Goal: Task Accomplishment & Management: Manage account settings

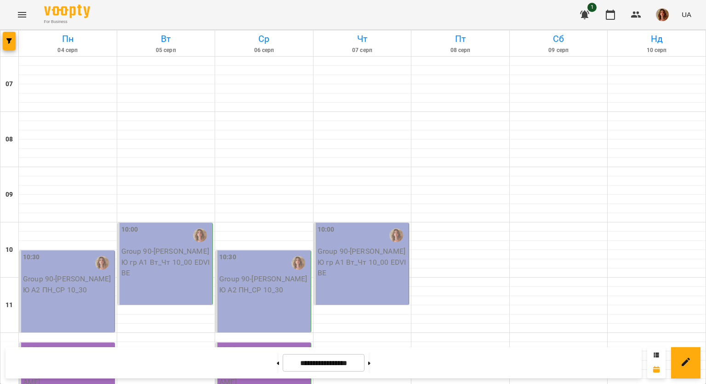
scroll to position [138, 0]
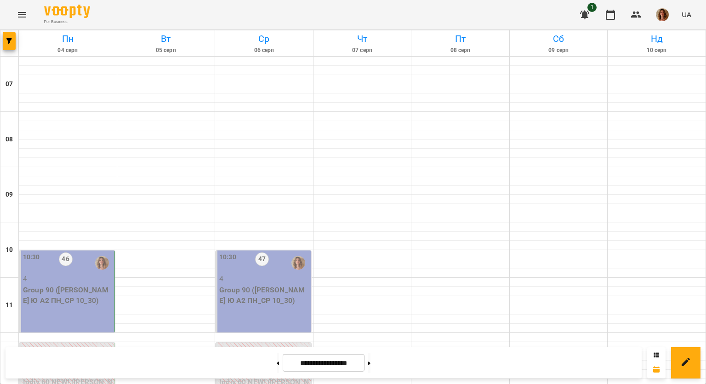
scroll to position [597, 0]
click at [371, 356] on button at bounding box center [369, 362] width 2 height 20
click at [371, 359] on button at bounding box center [369, 362] width 2 height 20
type input "**********"
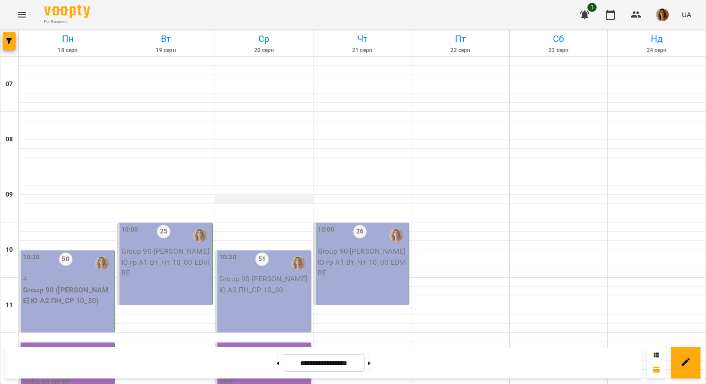
scroll to position [92, 0]
click at [80, 284] on p "Group 90 ([PERSON_NAME] Ю А2 ПН_СР 10_30)" at bounding box center [68, 295] width 90 height 22
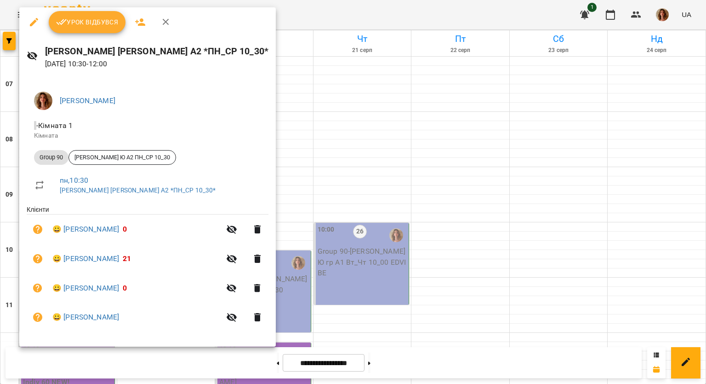
click at [32, 21] on icon "button" at bounding box center [34, 22] width 11 height 11
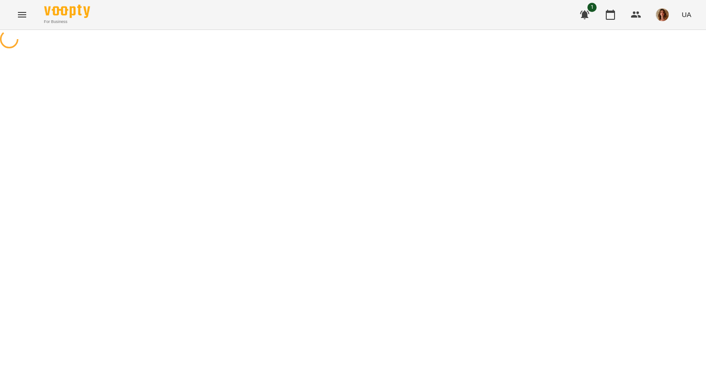
select select "********"
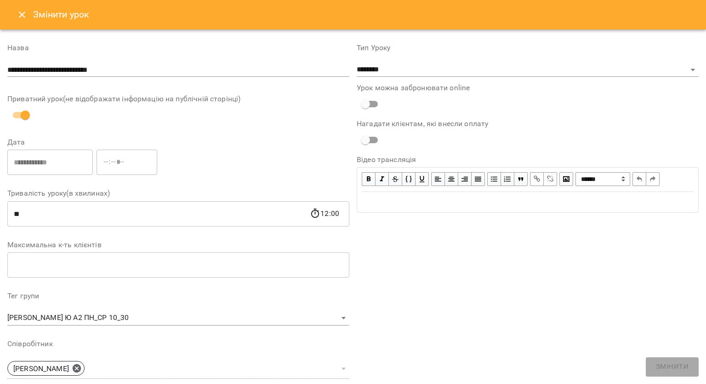
click at [20, 16] on icon "Close" at bounding box center [22, 14] width 6 height 6
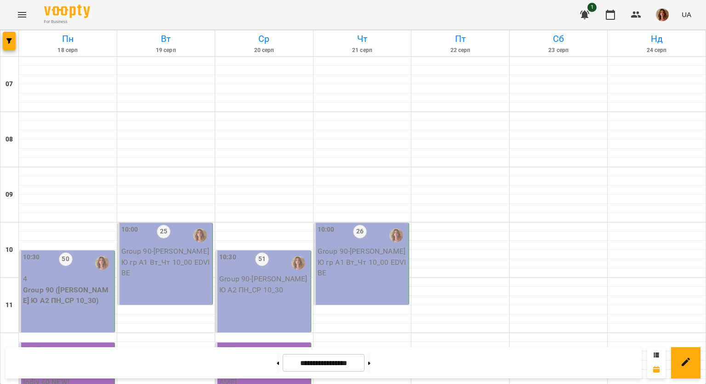
click at [95, 308] on div "10:30 50 4 Group 90 ([PERSON_NAME] Ю А2 ПН_СР 10_30)" at bounding box center [67, 291] width 96 height 82
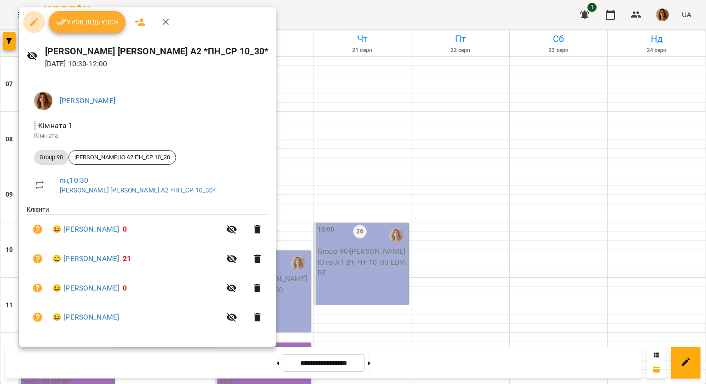
click at [26, 21] on button "button" at bounding box center [34, 22] width 22 height 22
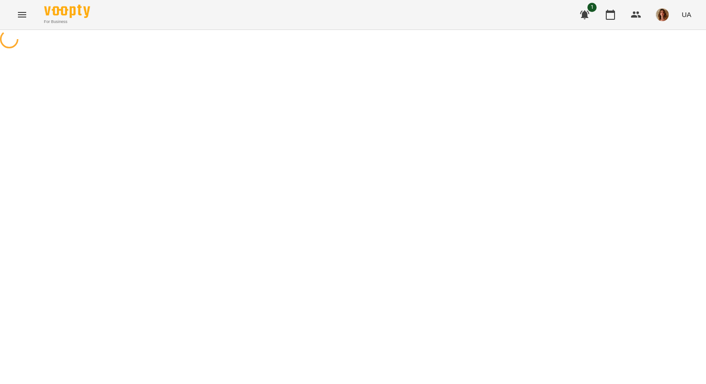
select select "********"
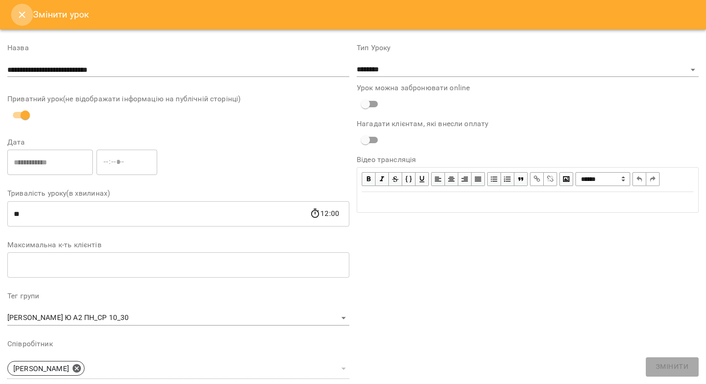
click at [14, 18] on button "Close" at bounding box center [22, 15] width 22 height 22
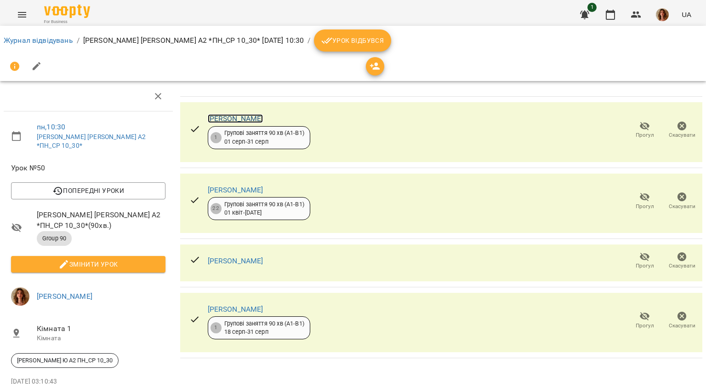
click at [243, 116] on link "[PERSON_NAME]" at bounding box center [236, 118] width 56 height 9
click at [230, 305] on link "[PERSON_NAME]" at bounding box center [236, 308] width 56 height 9
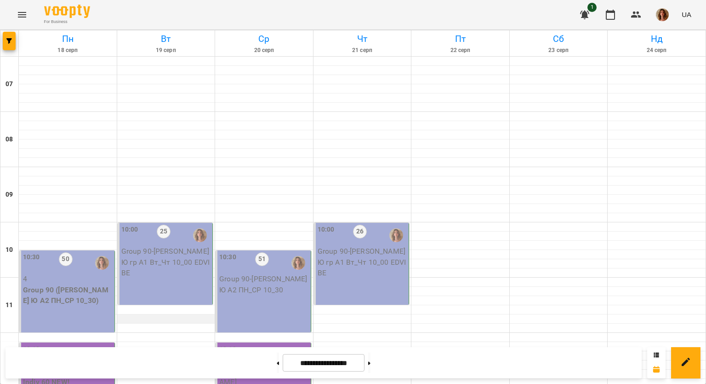
scroll to position [138, 0]
click at [52, 273] on p "4" at bounding box center [68, 278] width 90 height 11
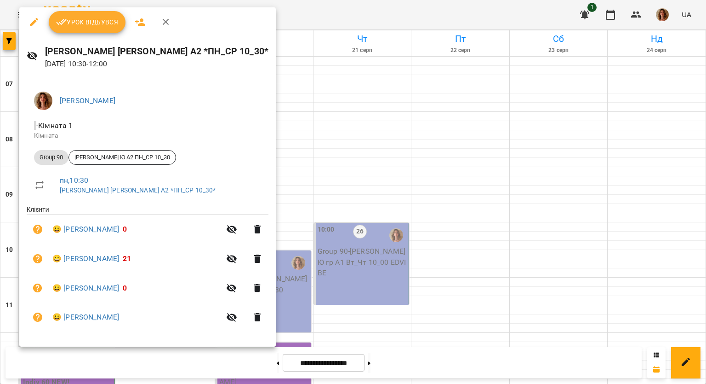
click at [368, 252] on div at bounding box center [353, 192] width 706 height 384
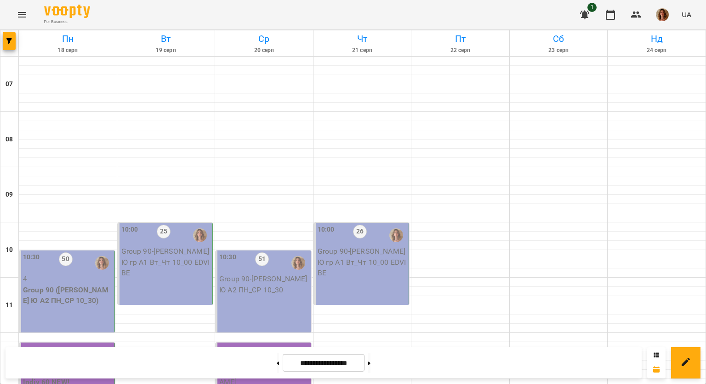
click at [174, 246] on p "Group 90 - [PERSON_NAME] Ю гр А1 Вт_Чт 10_00 EDVIBE" at bounding box center [166, 262] width 90 height 33
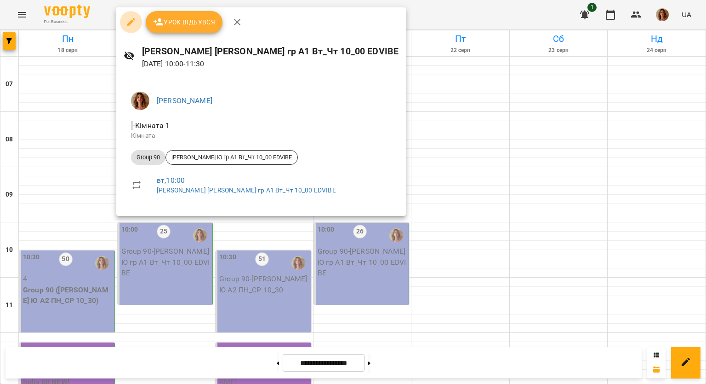
click at [128, 20] on icon "button" at bounding box center [131, 22] width 11 height 11
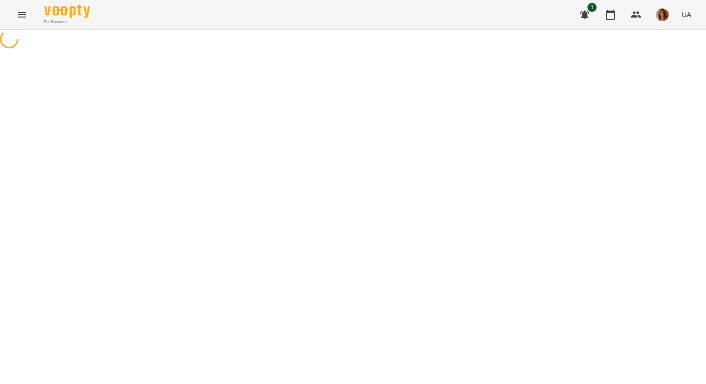
select select "********"
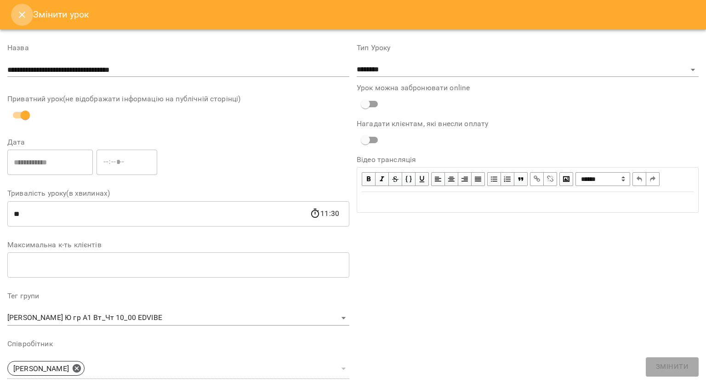
click at [21, 18] on icon "Close" at bounding box center [22, 14] width 11 height 11
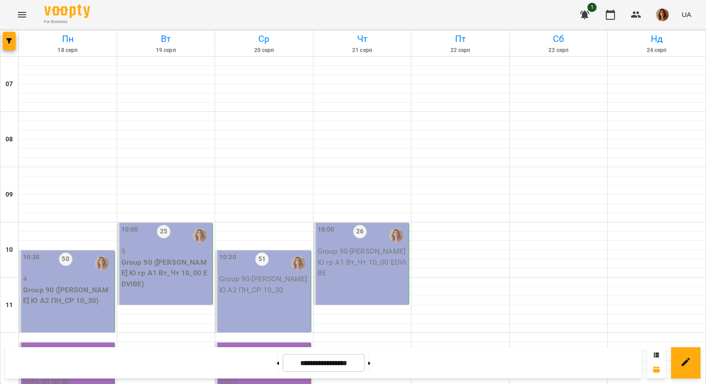
scroll to position [230, 0]
click at [74, 366] on span "[PERSON_NAME]" at bounding box center [51, 370] width 56 height 9
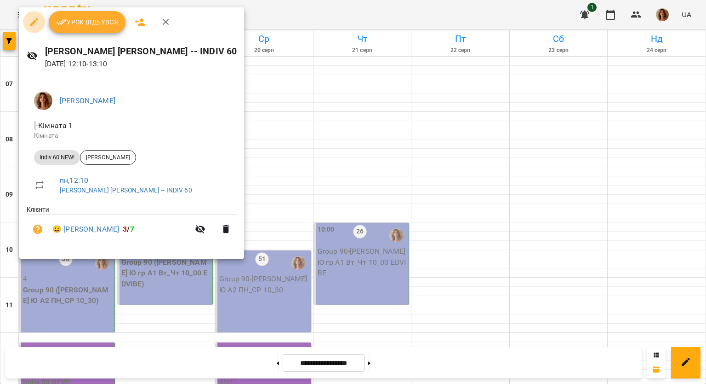
click at [28, 21] on button "button" at bounding box center [34, 22] width 22 height 22
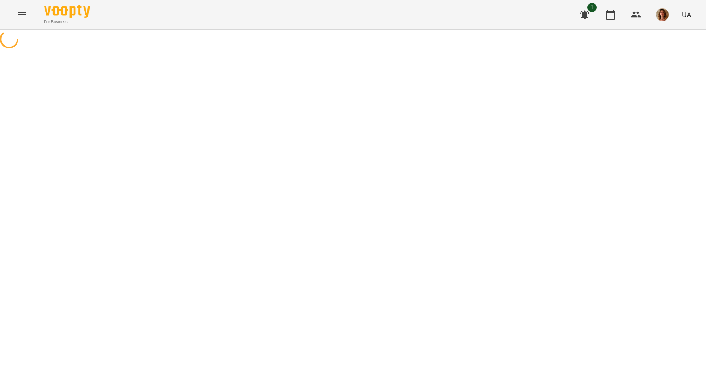
select select "**********"
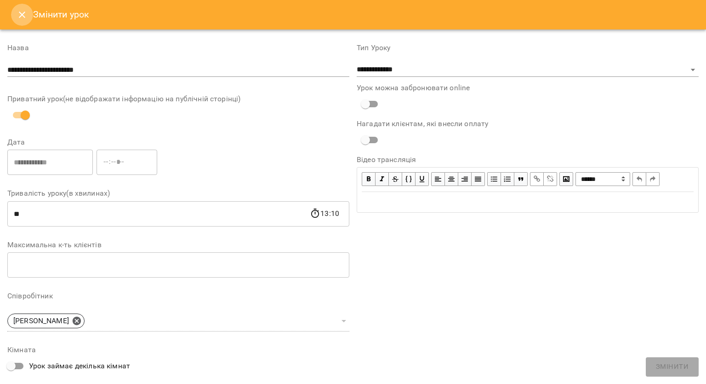
click at [22, 17] on icon "Close" at bounding box center [22, 14] width 11 height 11
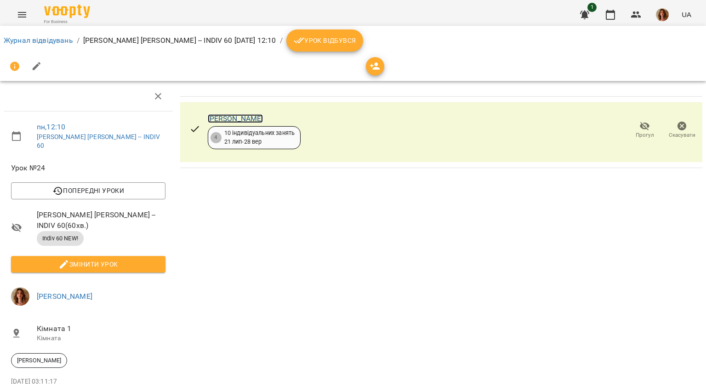
click at [235, 117] on link "[PERSON_NAME]" at bounding box center [236, 118] width 56 height 9
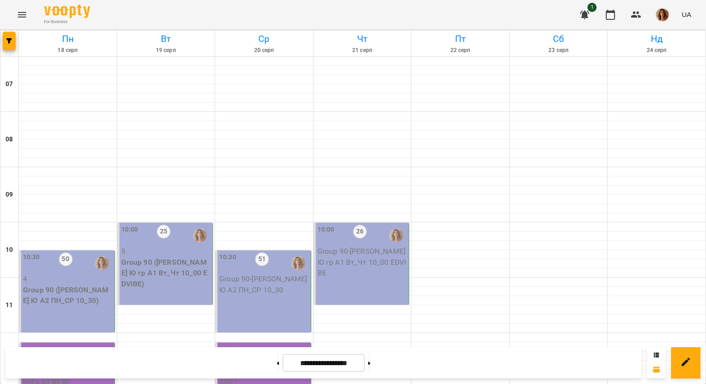
scroll to position [322, 0]
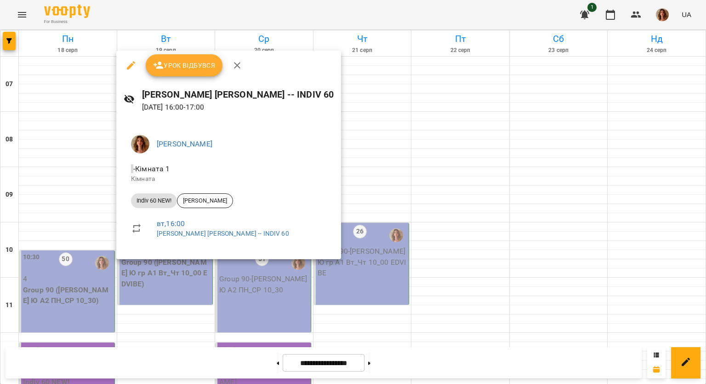
click at [126, 65] on icon "button" at bounding box center [131, 65] width 11 height 11
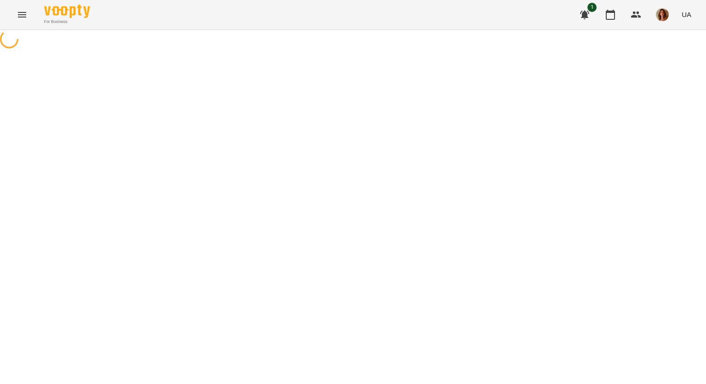
select select "**********"
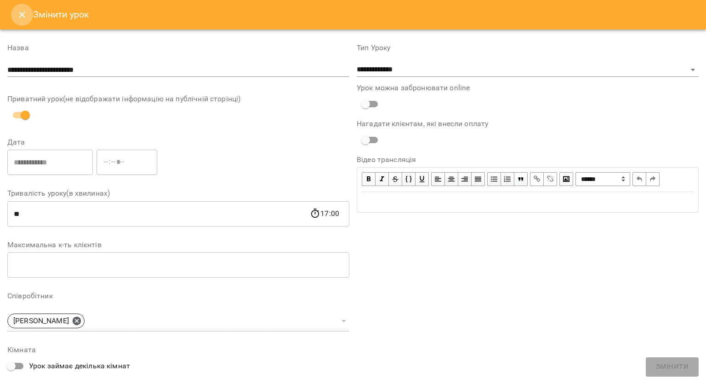
click at [20, 13] on icon "Close" at bounding box center [22, 14] width 6 height 6
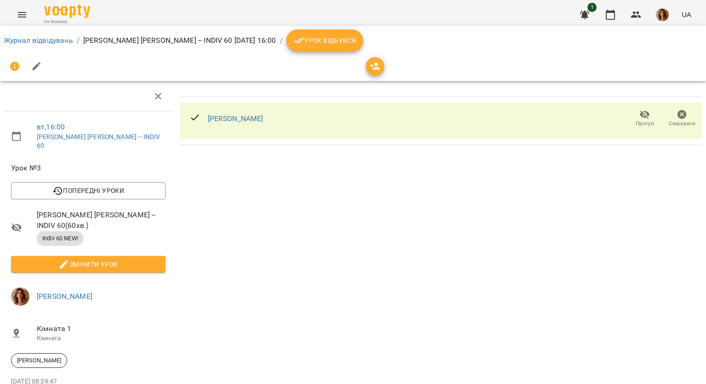
click at [223, 113] on div "[PERSON_NAME]" at bounding box center [236, 118] width 56 height 11
click at [223, 114] on link "[PERSON_NAME]" at bounding box center [236, 118] width 56 height 9
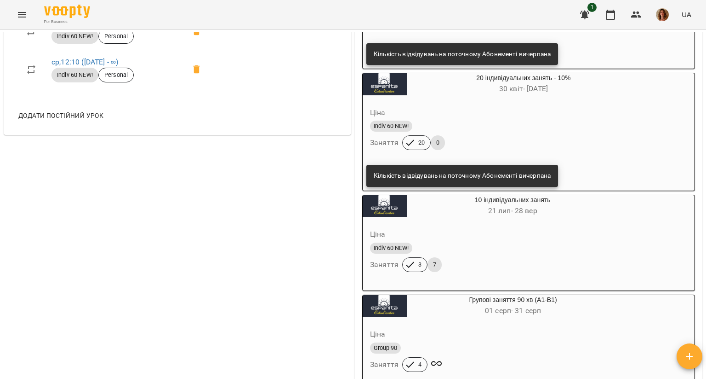
scroll to position [552, 0]
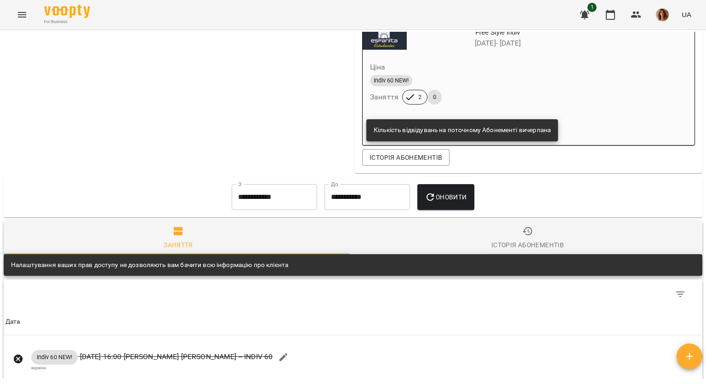
scroll to position [782, 0]
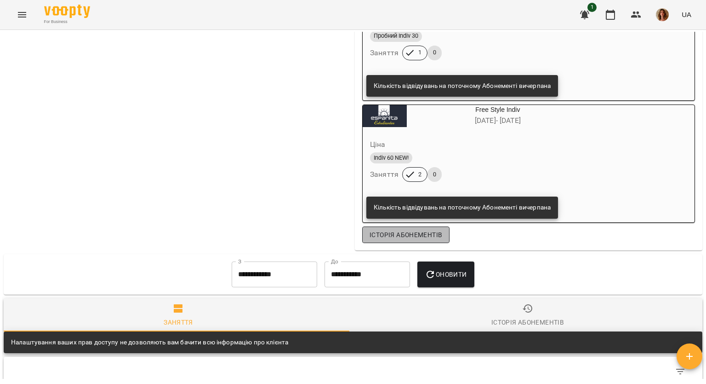
click at [416, 240] on span "Історія абонементів" at bounding box center [406, 234] width 73 height 11
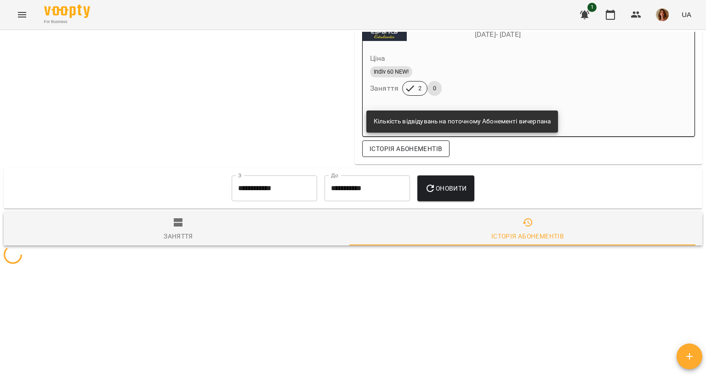
scroll to position [1057, 0]
